Goal: Task Accomplishment & Management: Manage account settings

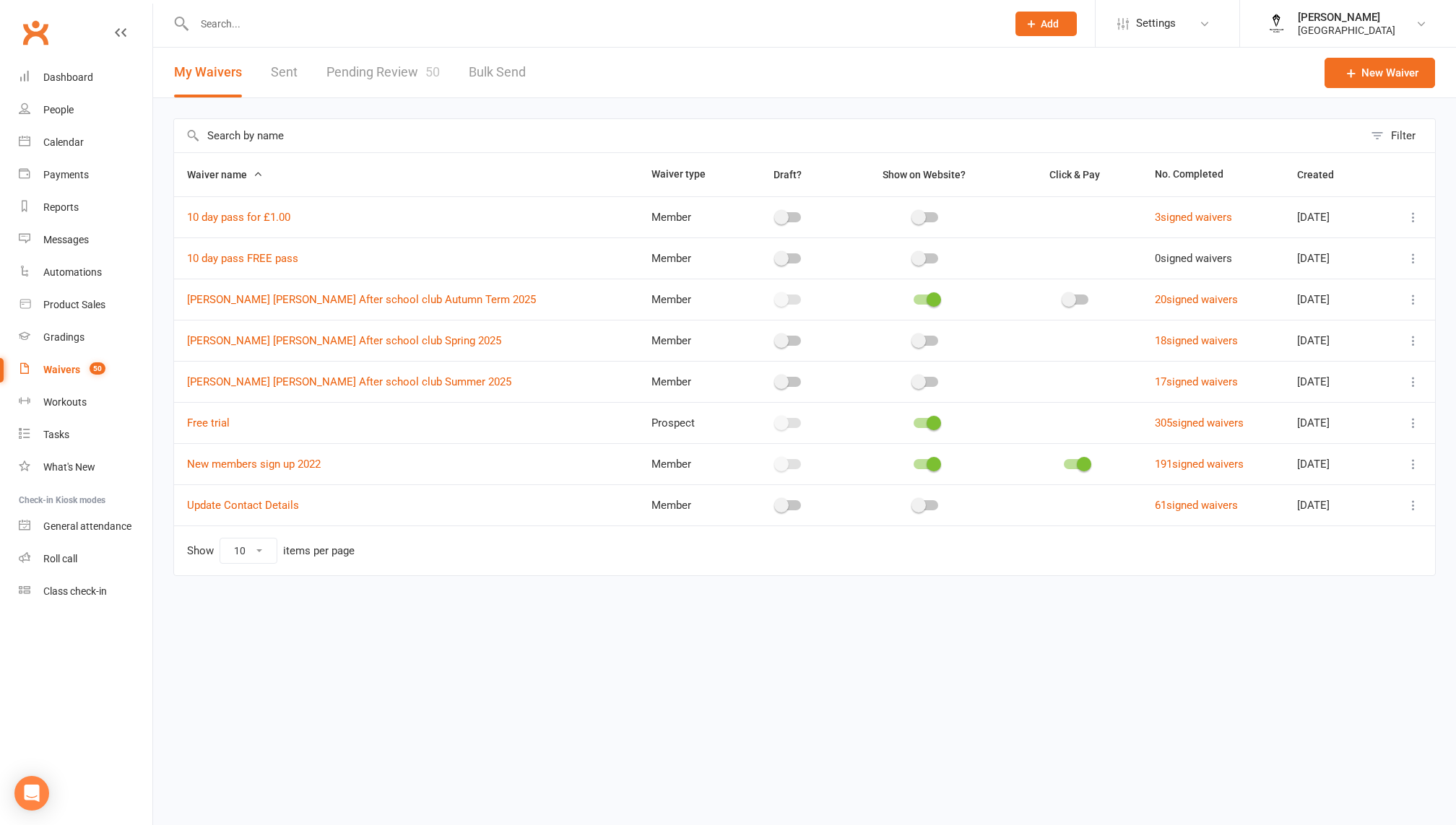
click at [65, 374] on div "Waivers" at bounding box center [62, 370] width 37 height 12
click at [285, 302] on link "[PERSON_NAME] [PERSON_NAME] After school club Autumn Term 2025" at bounding box center [361, 300] width 349 height 13
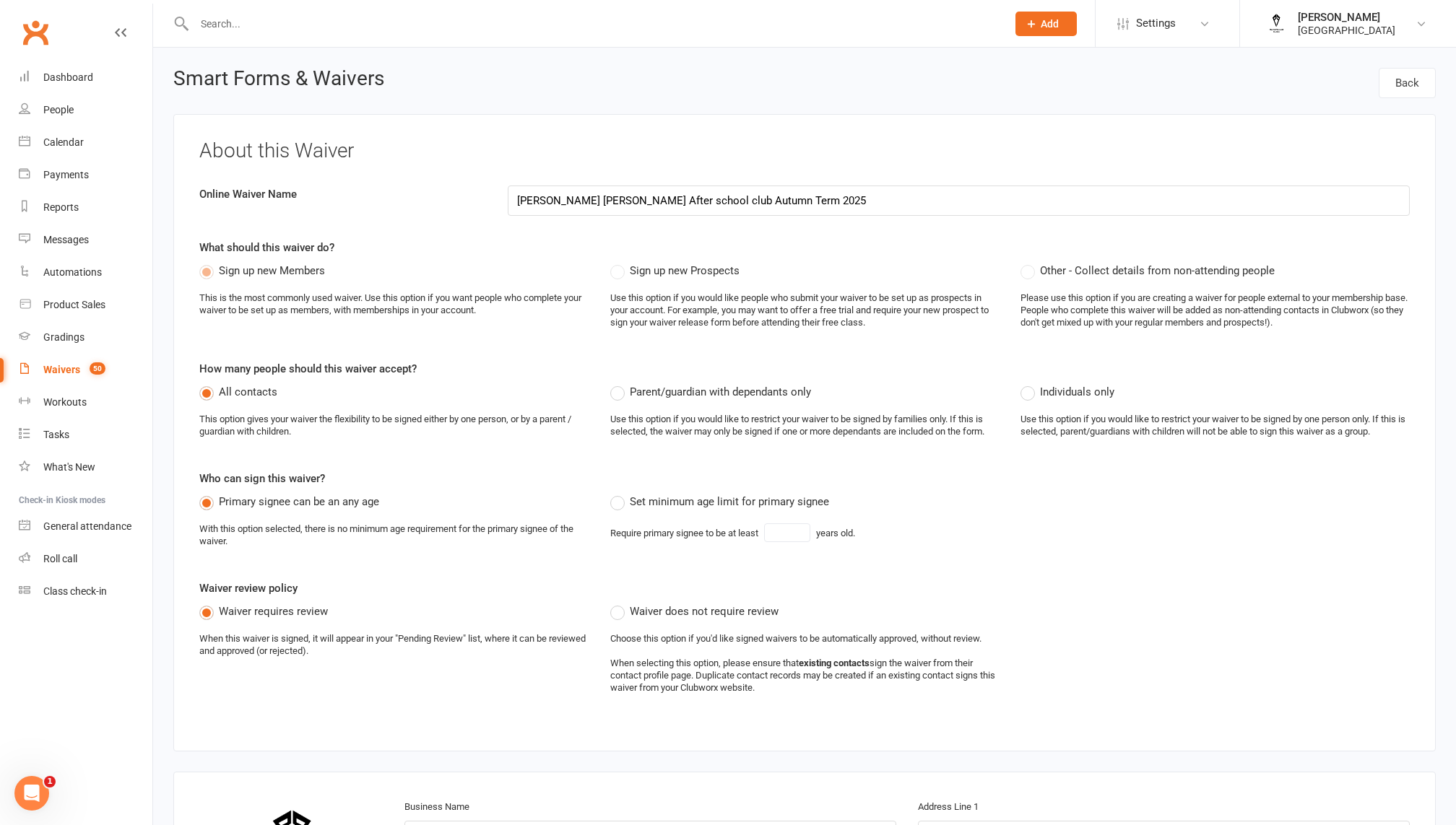
select select "applies_to_all_signees"
select select "select"
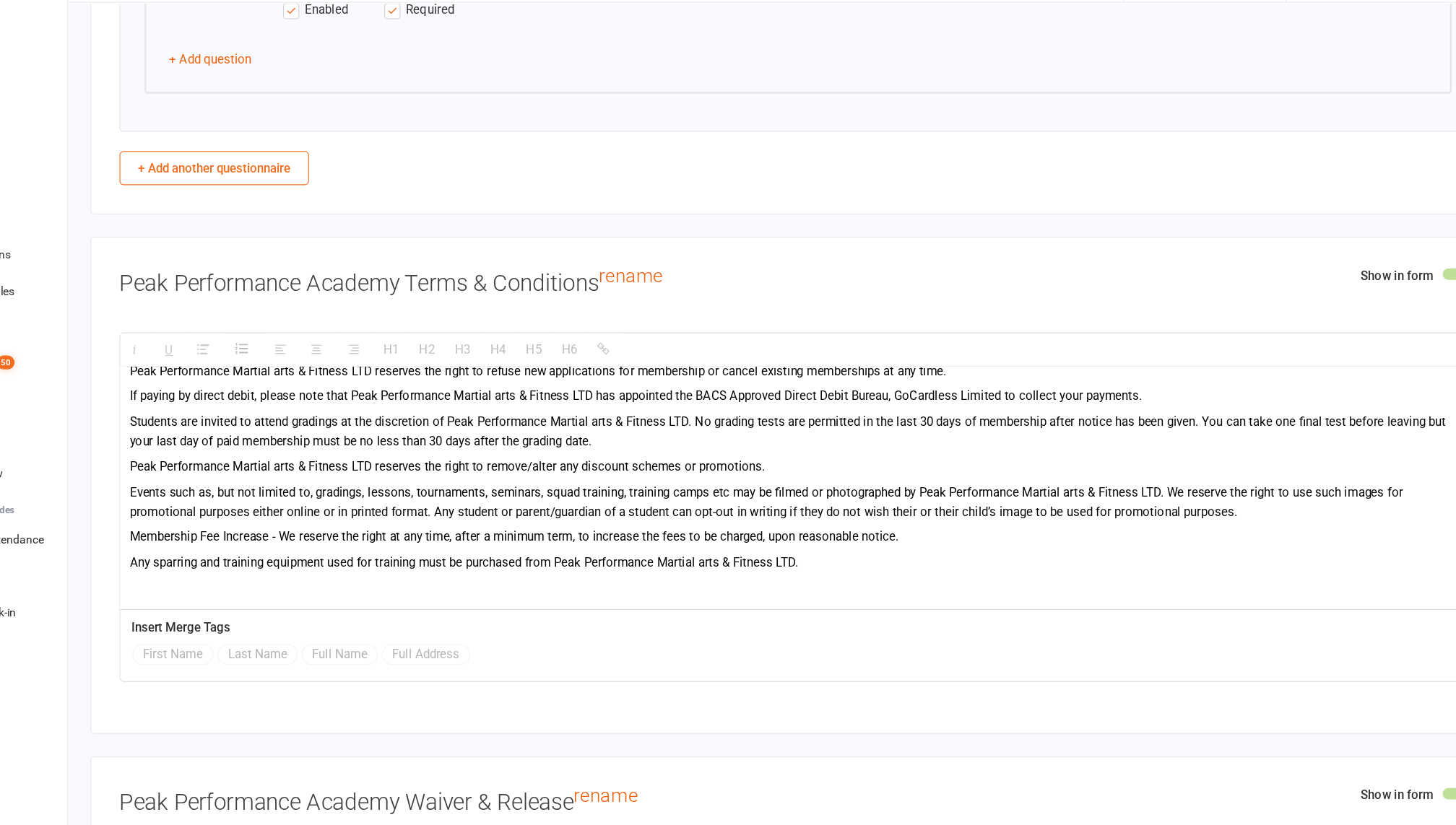
scroll to position [602, 0]
click at [974, 391] on p "If paying by direct debit, please note that Peak Performance Martial arts & Fit…" at bounding box center [804, 400] width 1192 height 18
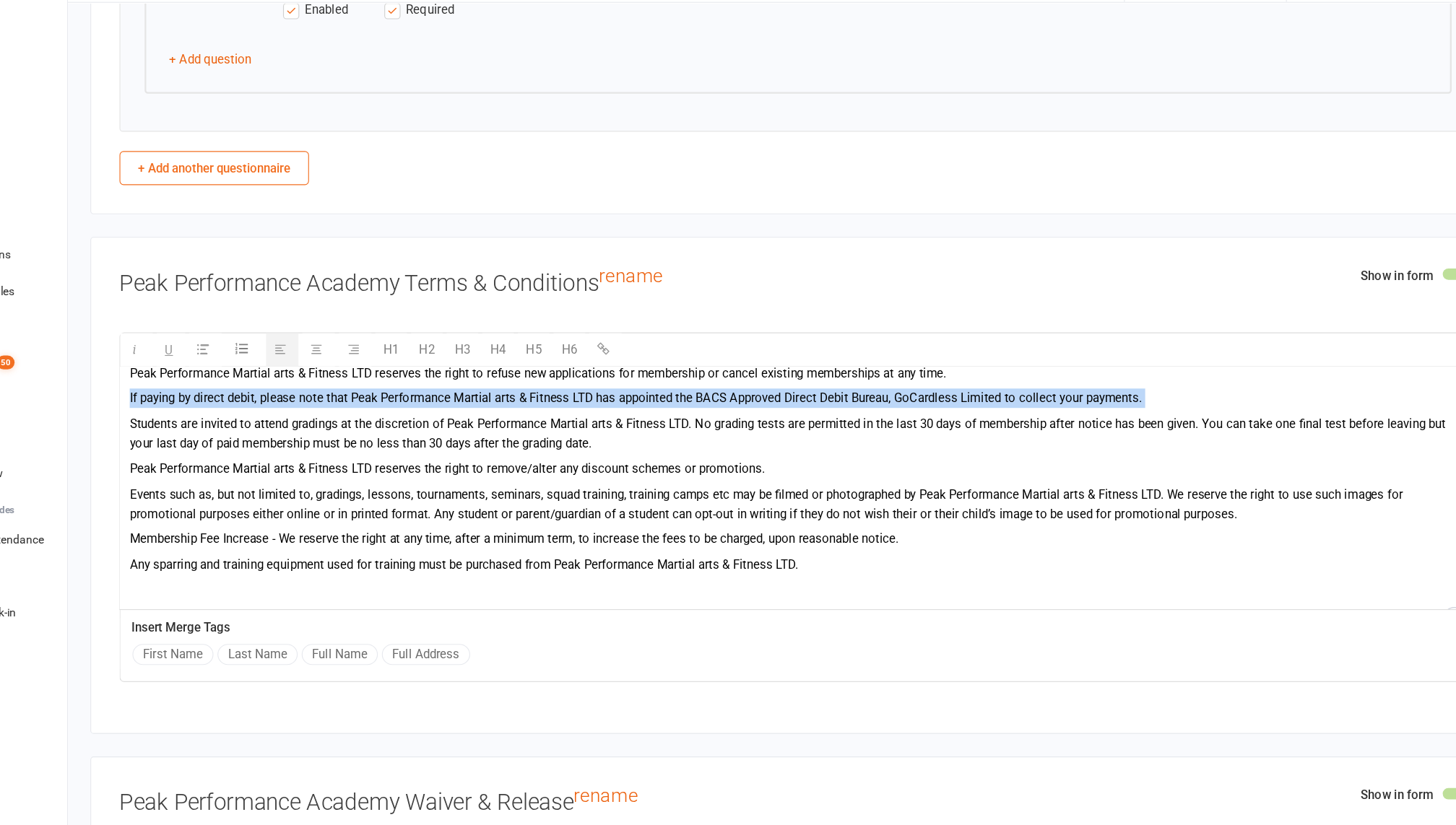
click at [974, 391] on p "If paying by direct debit, please note that Peak Performance Martial arts & Fit…" at bounding box center [804, 400] width 1192 height 18
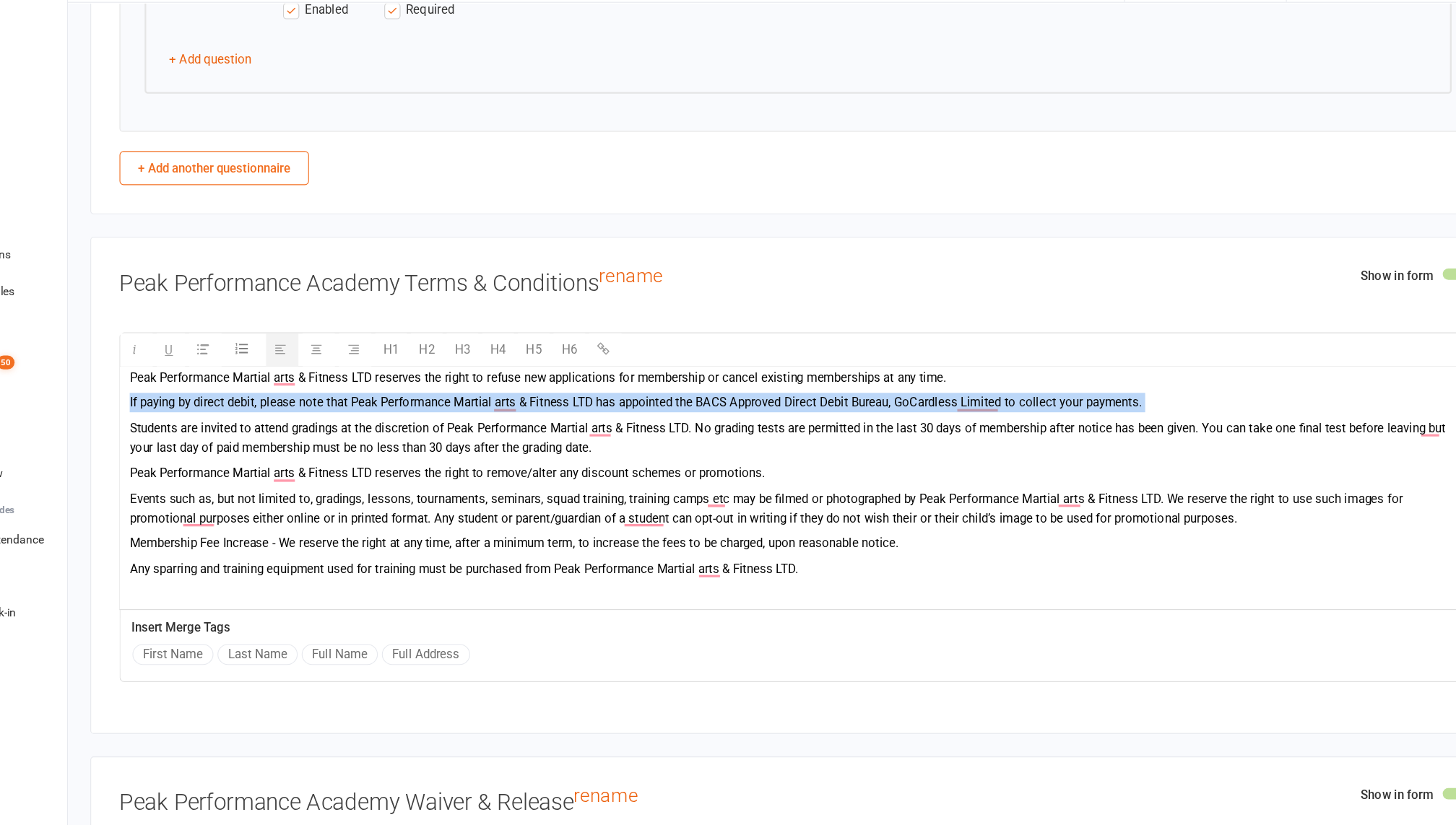
scroll to position [592, 0]
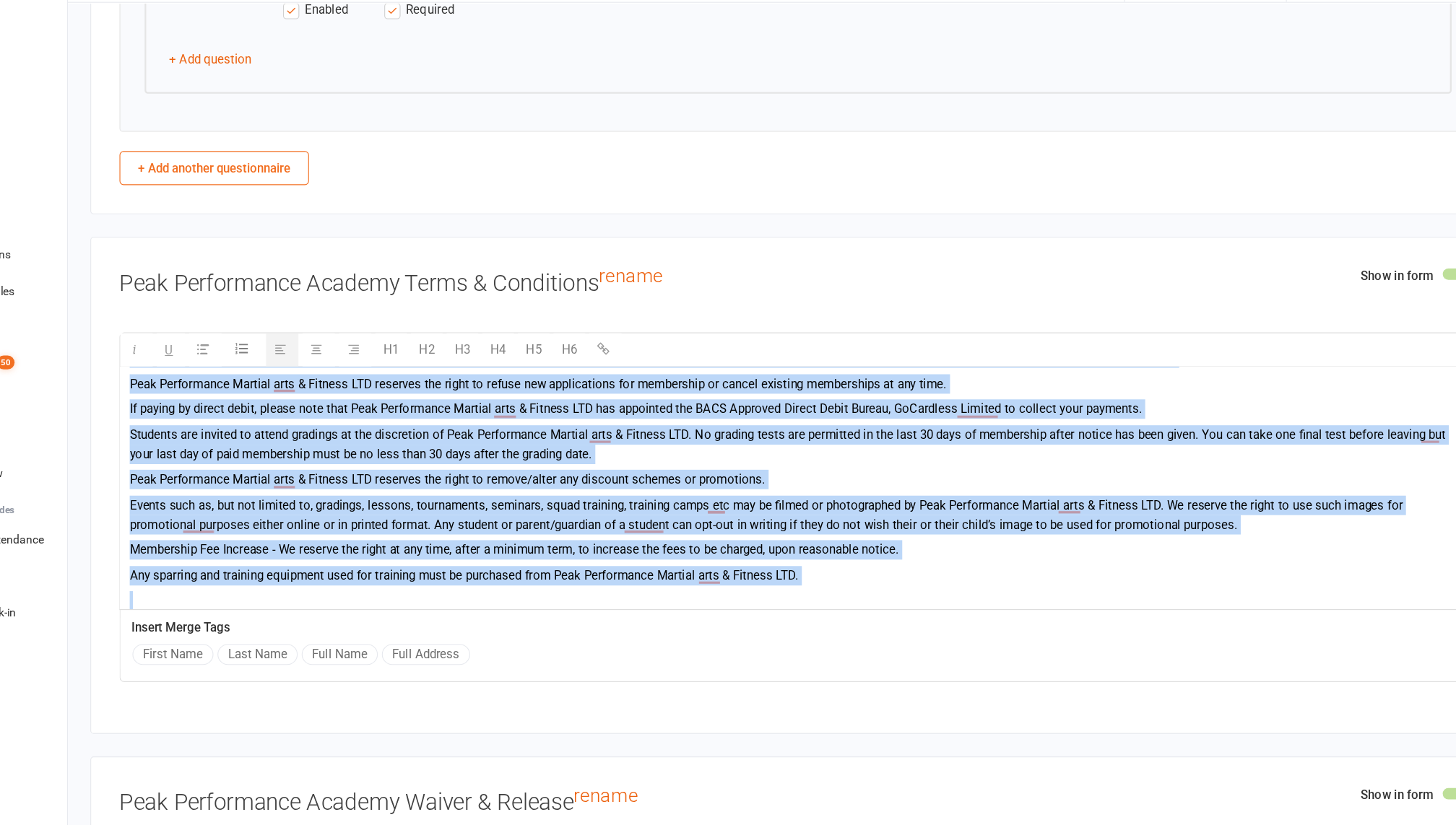
copy div "Loremip dolo si ametconsec ad e seddoe te Incidid Utlaboree dol Magn aliquaenim…"
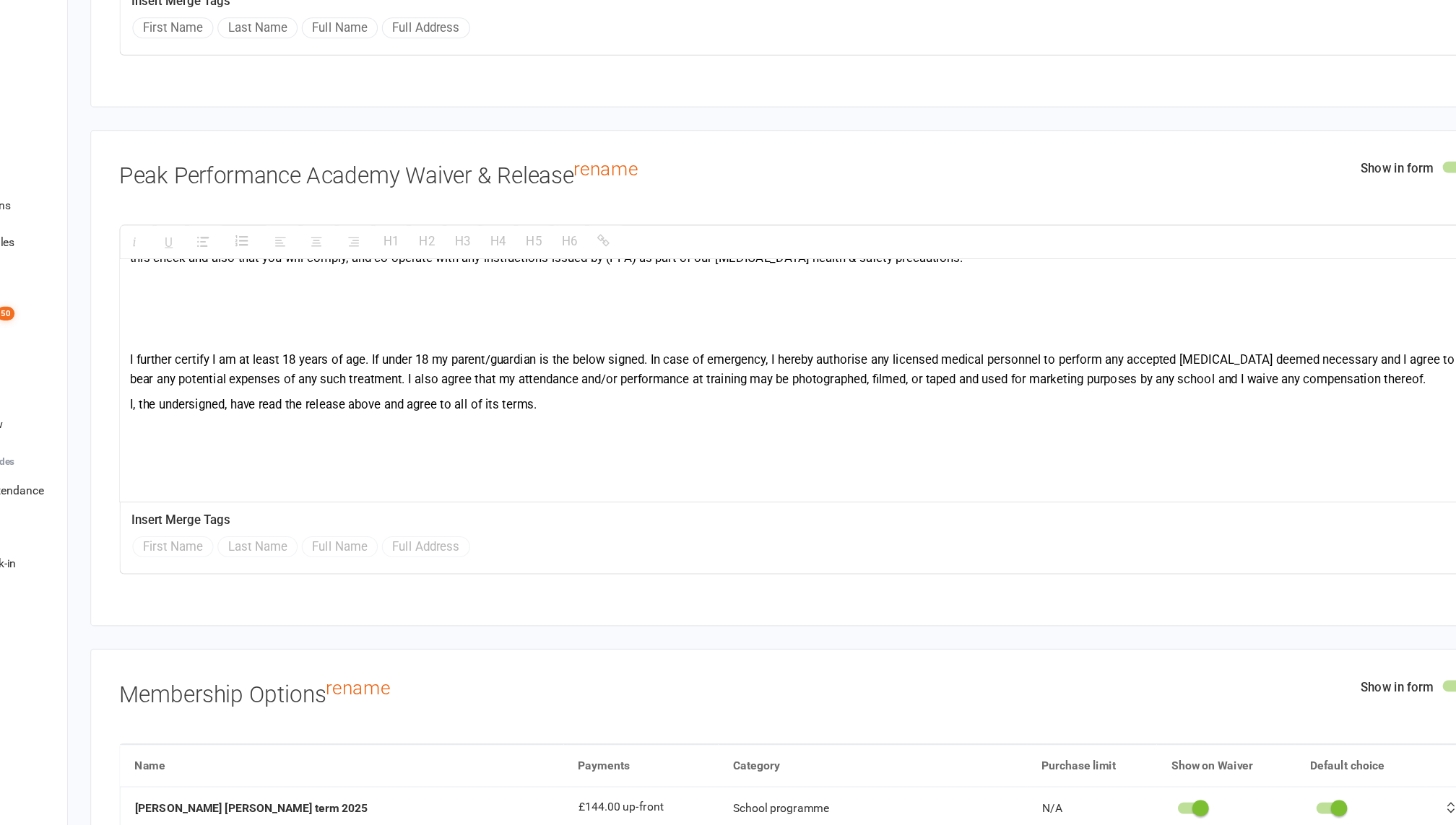
scroll to position [3700, 0]
